Goal: Obtain resource: Download file/media

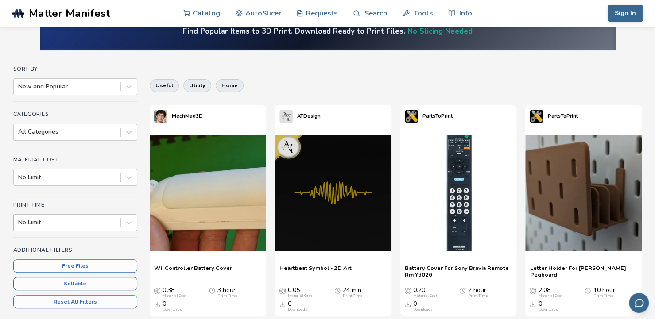
scroll to position [44, 0]
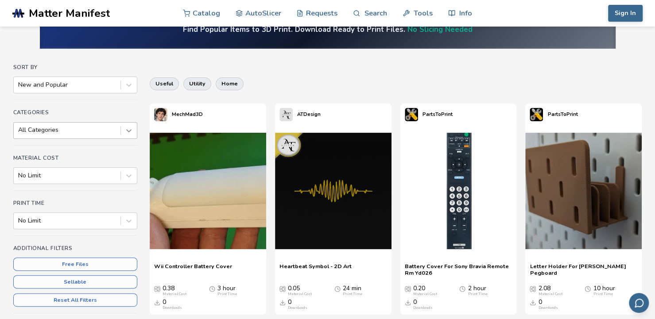
click at [128, 126] on icon at bounding box center [129, 130] width 9 height 9
click at [128, 133] on icon at bounding box center [129, 130] width 9 height 9
click at [126, 175] on icon at bounding box center [129, 175] width 9 height 9
click at [128, 136] on div at bounding box center [129, 131] width 16 height 16
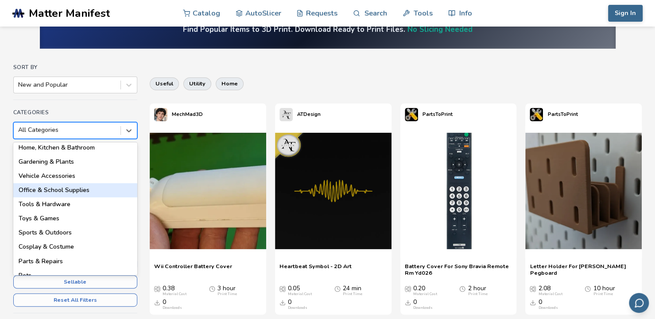
scroll to position [89, 0]
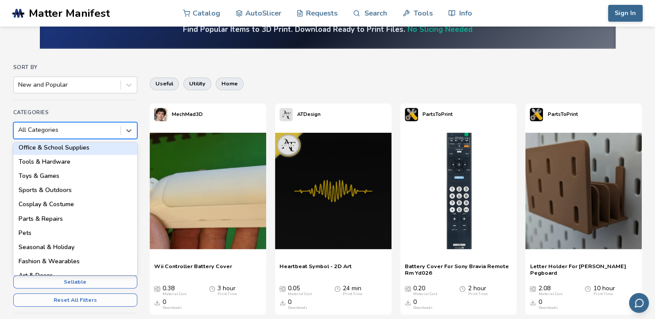
click at [114, 109] on div "Sort By New and Popular Categories 18 results available. Use Up and Down to cho…" at bounding box center [75, 196] width 124 height 265
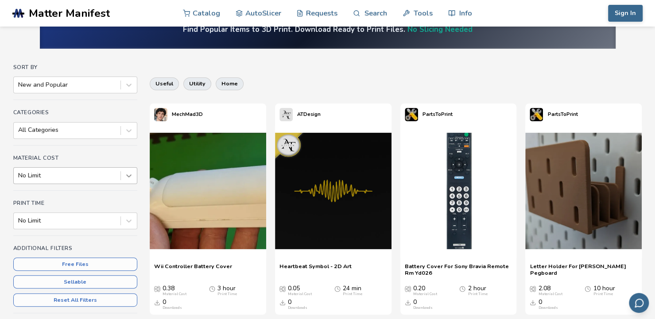
click at [128, 175] on icon at bounding box center [129, 175] width 9 height 9
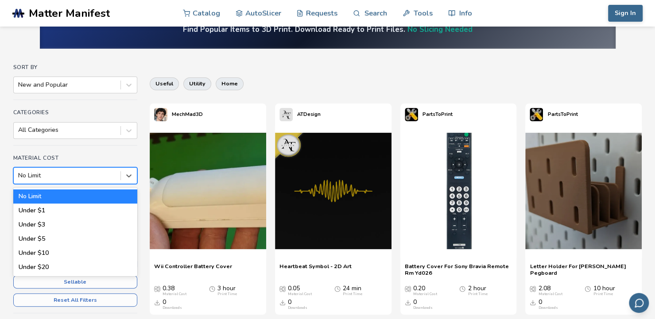
click at [99, 200] on div "No Limit" at bounding box center [75, 197] width 124 height 14
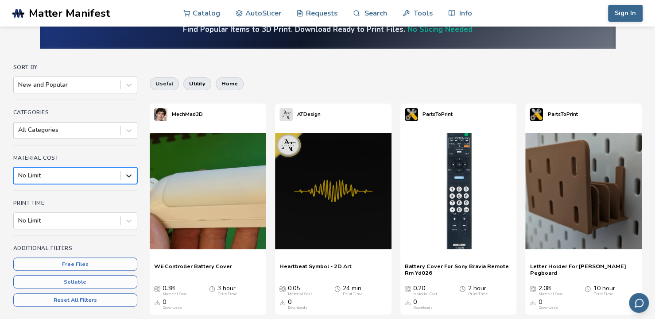
click at [130, 177] on icon at bounding box center [129, 175] width 9 height 9
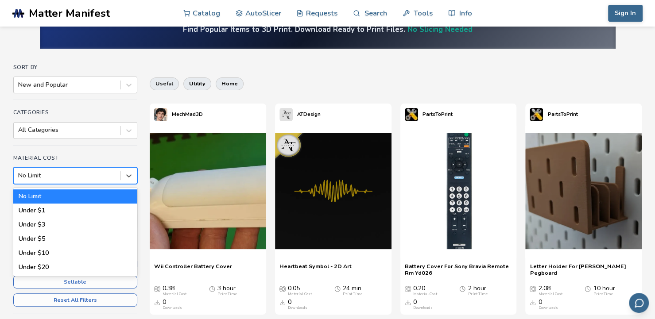
click at [112, 148] on div "Sort By New and Popular Categories All Categories Material Cost option No Limit…" at bounding box center [75, 196] width 124 height 265
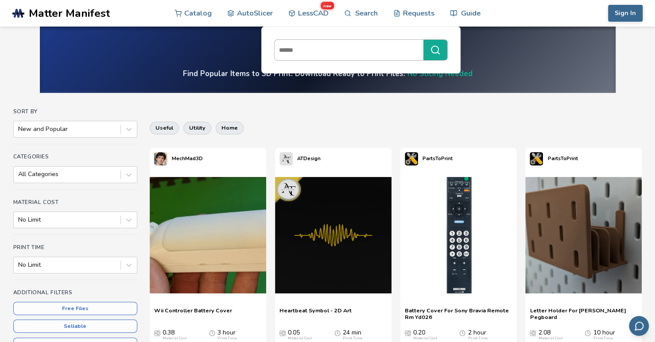
click at [392, 48] on input at bounding box center [347, 50] width 144 height 16
type input "*****"
click at [424, 40] on button "*****" at bounding box center [436, 50] width 24 height 20
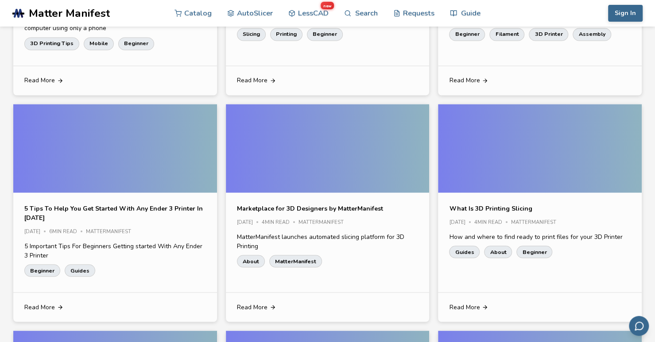
scroll to position [1019, 0]
